Goal: Task Accomplishment & Management: Complete application form

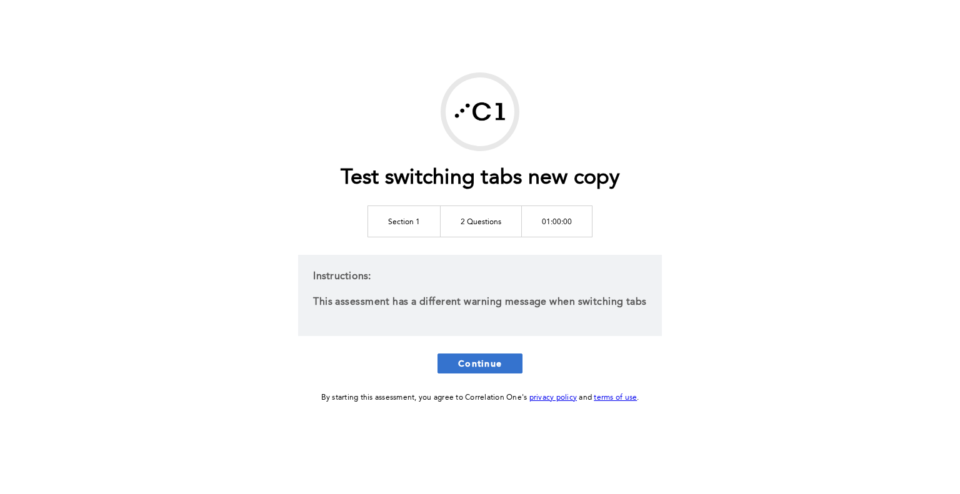
click at [505, 368] on button "Continue" at bounding box center [479, 364] width 85 height 20
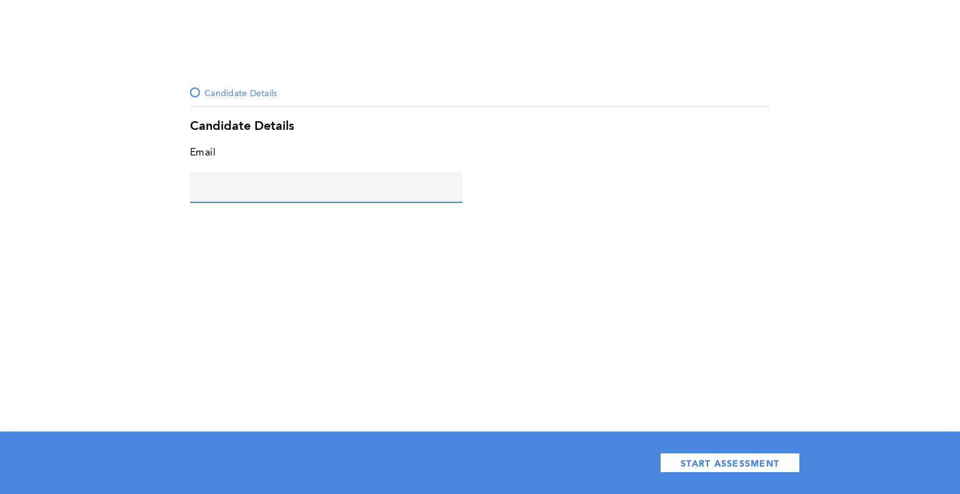
click at [314, 185] on input "text" at bounding box center [326, 187] width 272 height 30
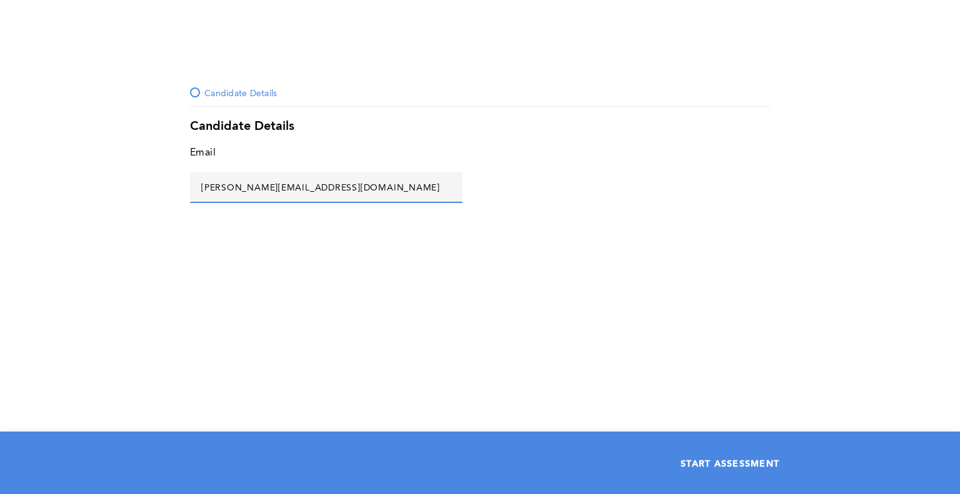
type input "[PERSON_NAME][EMAIL_ADDRESS][DOMAIN_NAME]"
click at [763, 456] on button "START ASSESSMENT" at bounding box center [730, 463] width 140 height 20
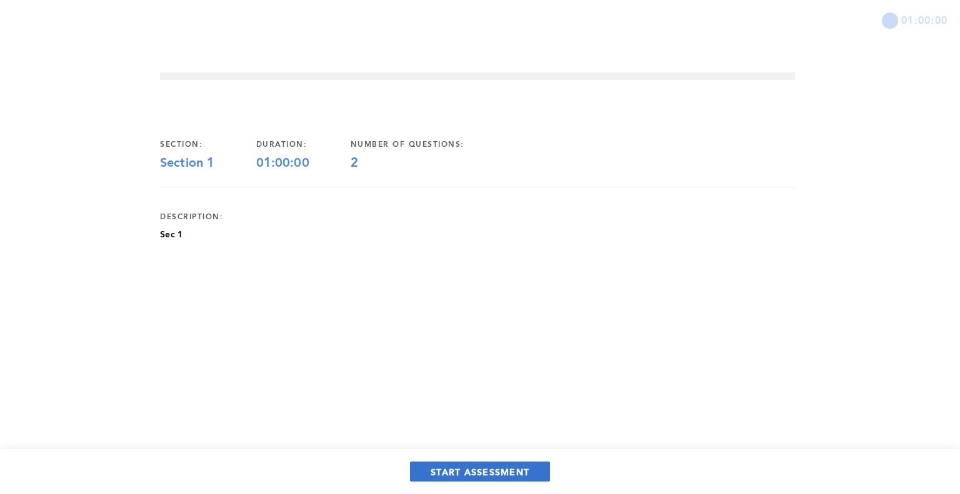
click at [495, 476] on span "START ASSESSMENT" at bounding box center [479, 472] width 99 height 12
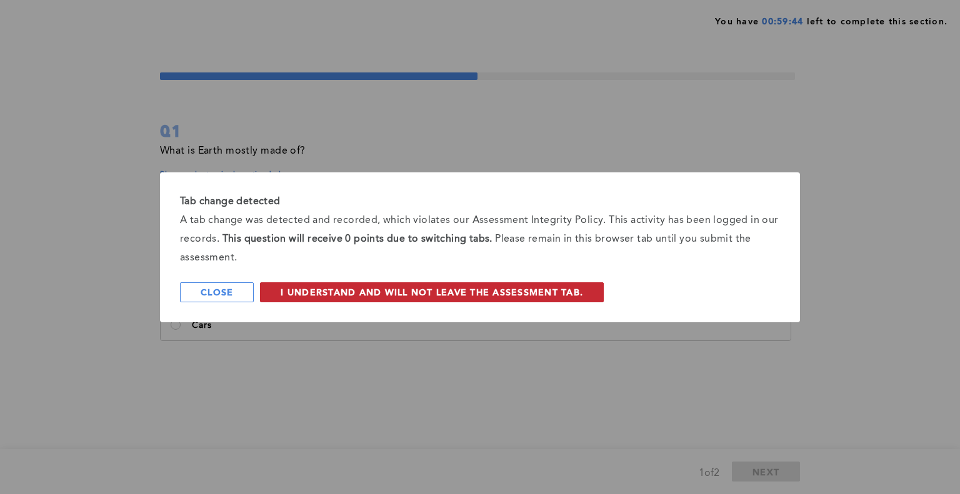
click at [477, 294] on span "I understand and will not leave the assessment tab." at bounding box center [432, 292] width 302 height 12
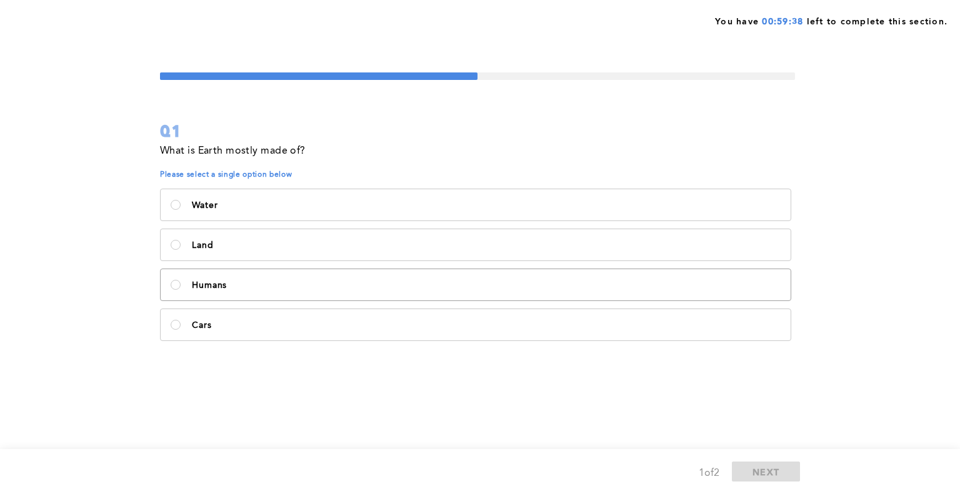
click at [312, 290] on label "Humans" at bounding box center [476, 284] width 630 height 31
click at [181, 290] on input "Humans" at bounding box center [176, 285] width 10 height 10
radio input "true"
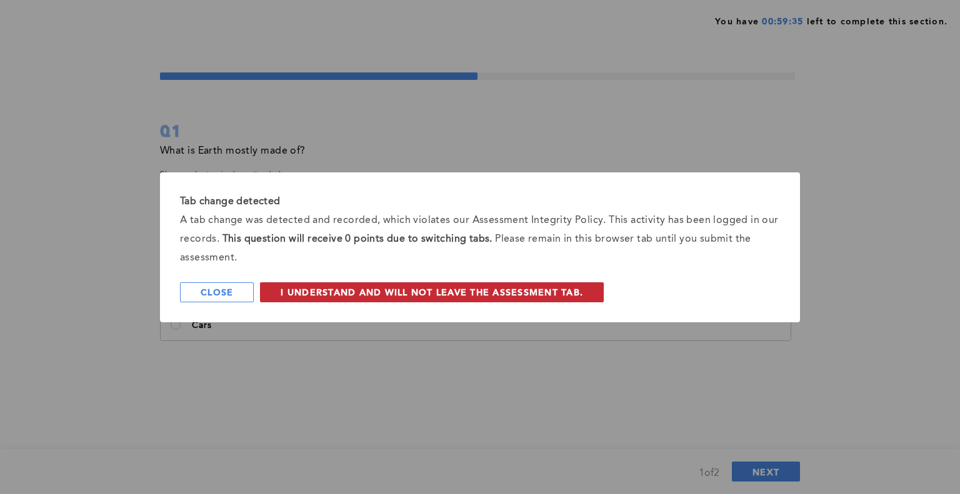
click at [584, 297] on button "I understand and will not leave the assessment tab." at bounding box center [432, 292] width 344 height 20
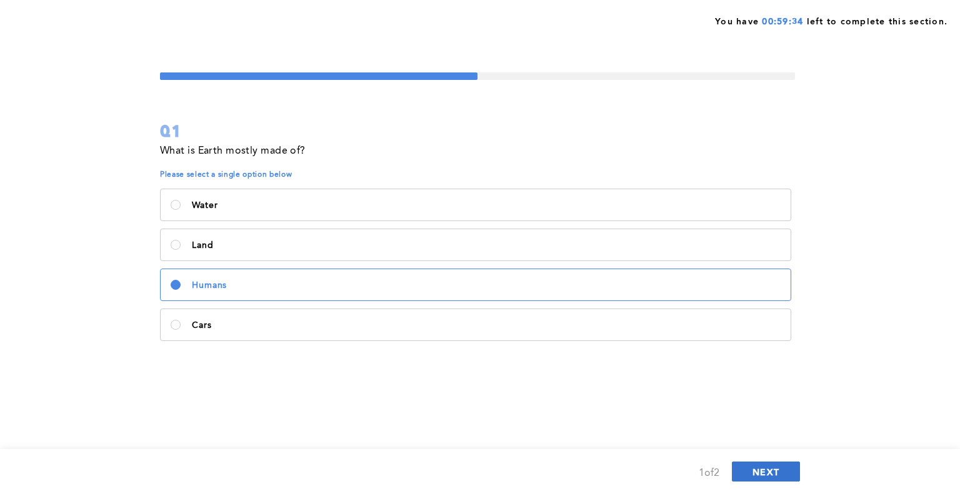
click at [755, 479] on button "NEXT" at bounding box center [766, 472] width 68 height 20
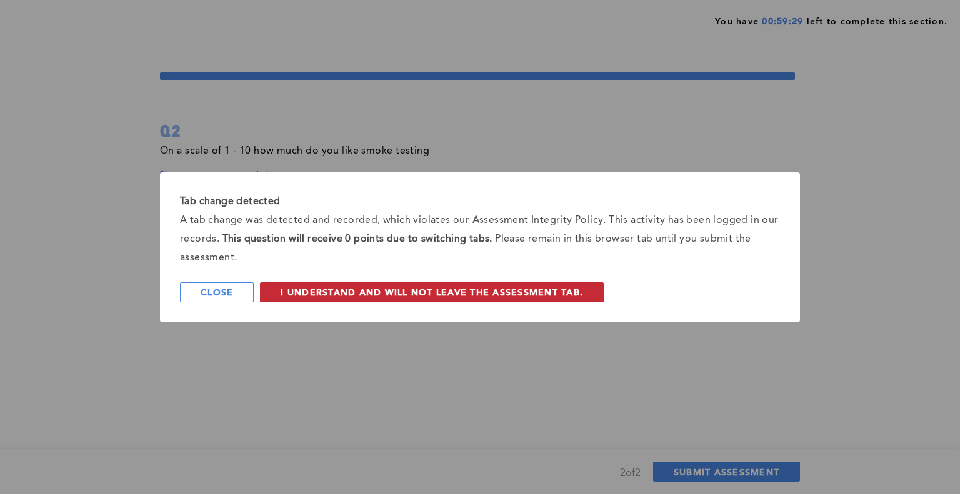
click at [463, 299] on button "I understand and will not leave the assessment tab." at bounding box center [432, 292] width 344 height 20
click at [427, 300] on button "I understand and will not leave the assessment tab." at bounding box center [432, 292] width 344 height 20
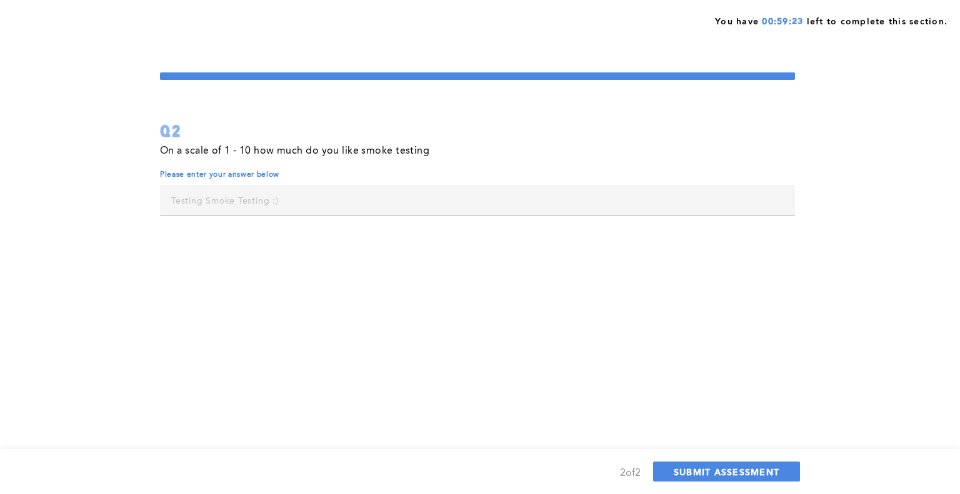
click at [425, 292] on div "You have 00:59:23 left to complete this section. Q2 On a scale of 1 - 10 how mu…" at bounding box center [480, 247] width 960 height 494
click at [355, 197] on input "text" at bounding box center [477, 200] width 635 height 30
click at [603, 361] on div "You have 00:59:19 left to complete this section. Q2 On a scale of 1 - 10 how mu…" at bounding box center [480, 247] width 960 height 494
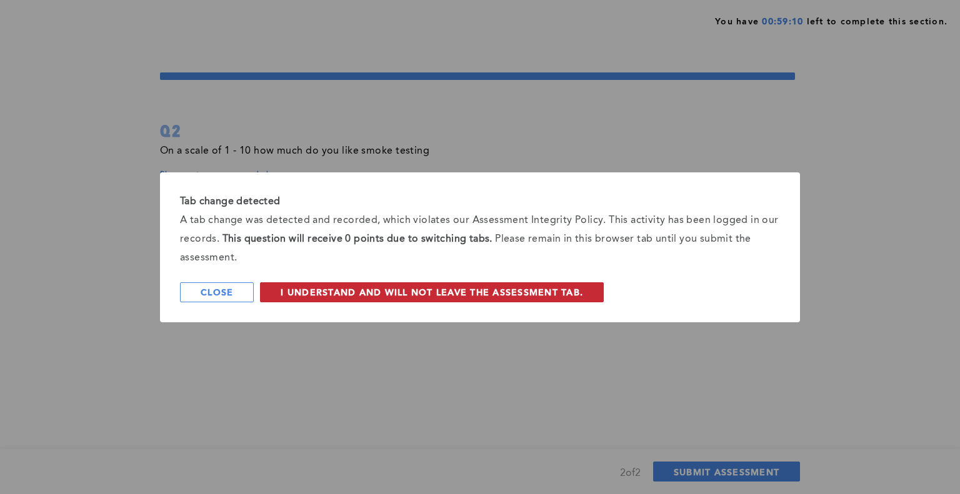
click at [568, 292] on span "I understand and will not leave the assessment tab." at bounding box center [432, 292] width 302 height 12
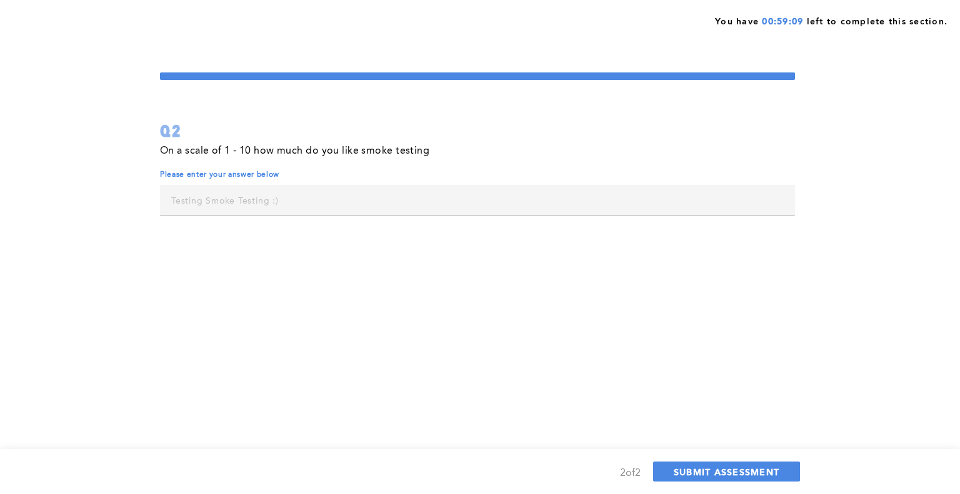
click at [505, 207] on input "text" at bounding box center [477, 200] width 635 height 30
type input "6"
click at [567, 305] on div "You have 00:59:08 left to complete this section. Q2 On a scale of 1 - 10 how mu…" at bounding box center [480, 247] width 960 height 494
click at [762, 470] on span "SUBMIT ASSESSMENT" at bounding box center [726, 472] width 106 height 12
